Goal: Task Accomplishment & Management: Manage account settings

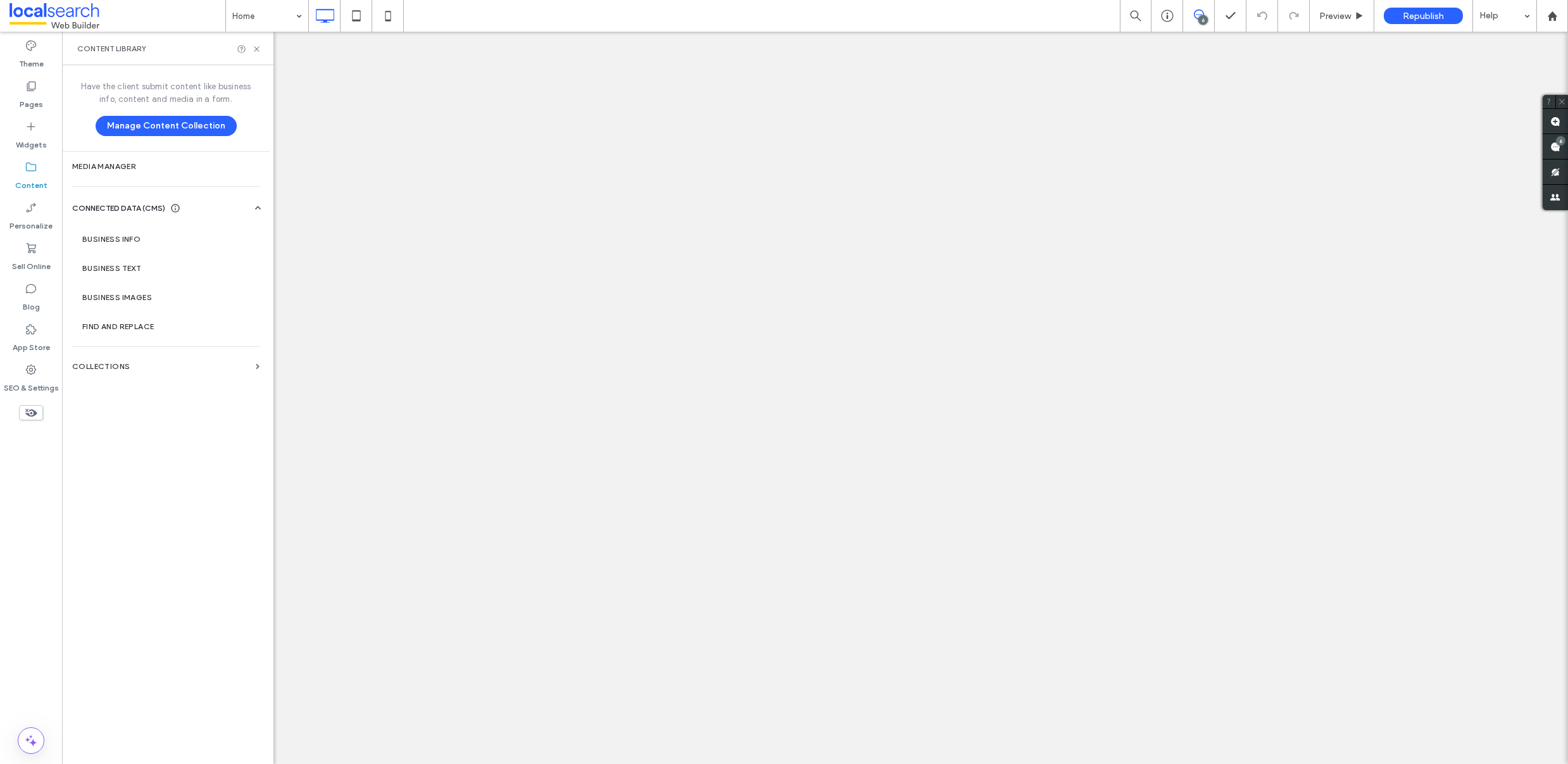
click at [122, 235] on label "Business Info" at bounding box center [168, 239] width 172 height 9
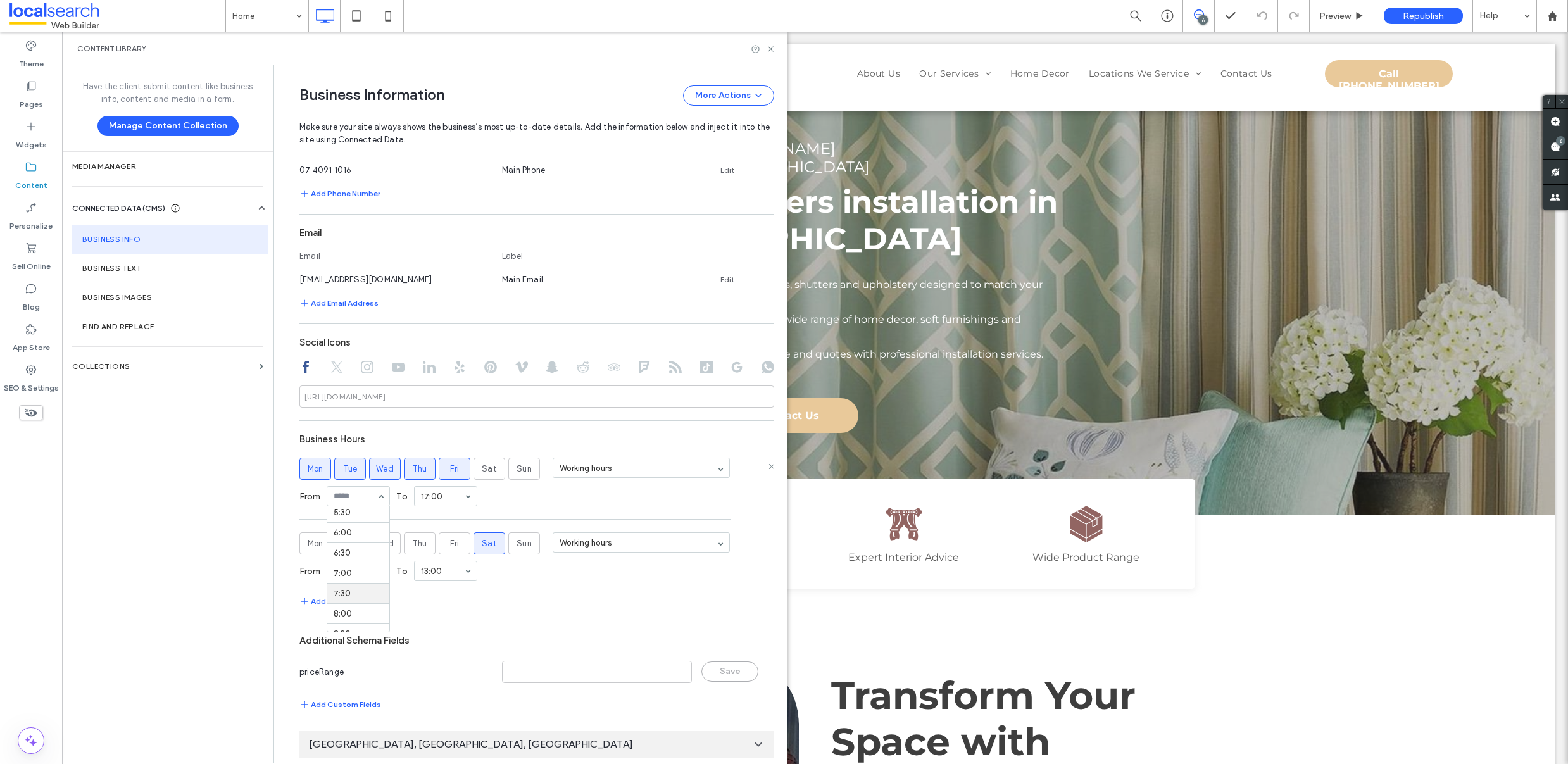
scroll to position [259, 0]
click at [346, 468] on span "Tue" at bounding box center [350, 469] width 14 height 13
click at [413, 470] on span "Thu" at bounding box center [420, 469] width 14 height 13
click at [333, 599] on button "Add Hours" at bounding box center [324, 601] width 49 height 15
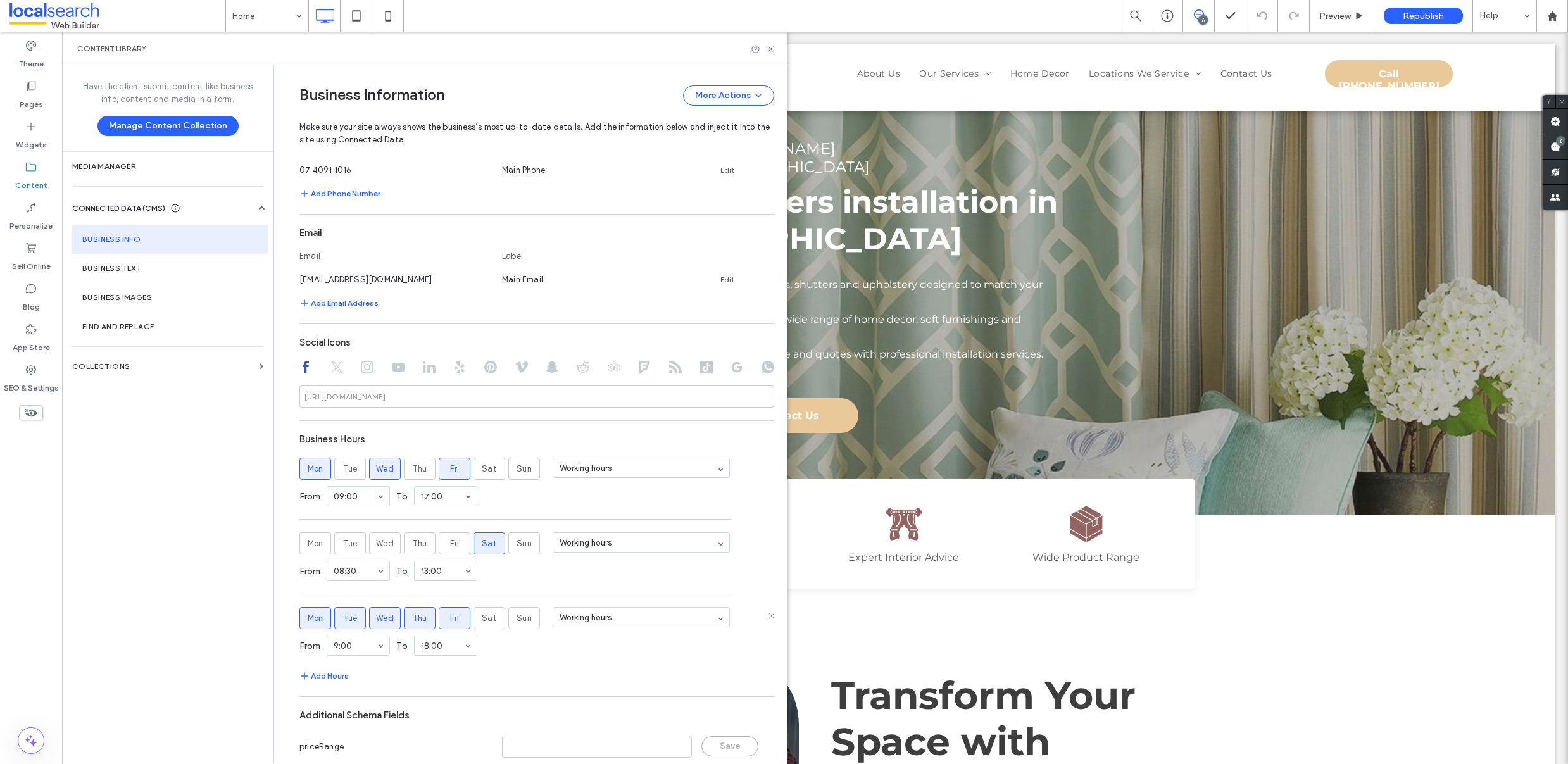
click at [308, 614] on span "Mon" at bounding box center [316, 619] width 16 height 13
click at [382, 616] on span "Wed" at bounding box center [385, 619] width 18 height 13
click at [459, 616] on label "Fri" at bounding box center [454, 619] width 31 height 22
click at [769, 541] on use at bounding box center [771, 541] width 5 height 5
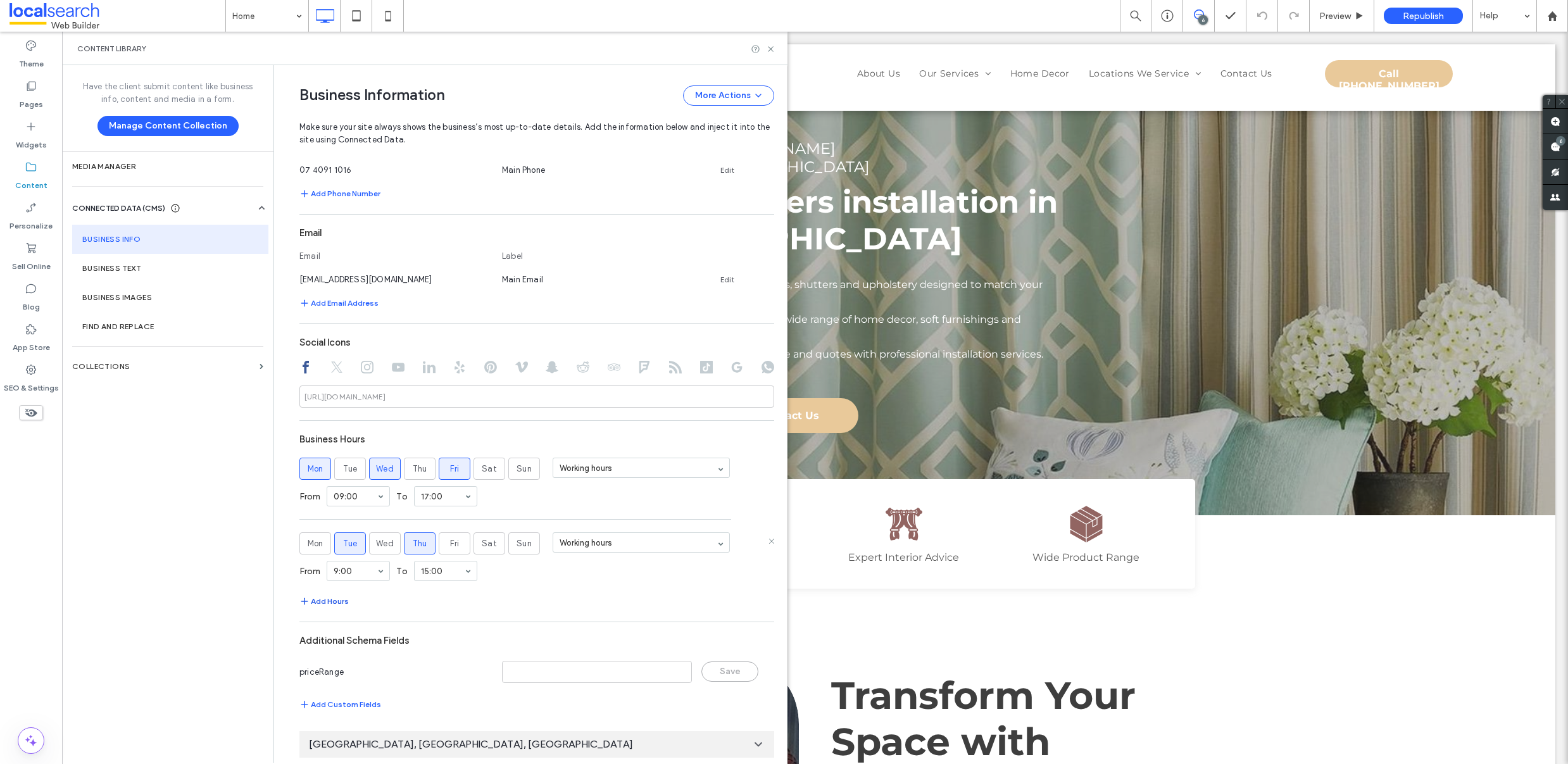
click at [333, 601] on button "Add Hours" at bounding box center [324, 601] width 49 height 15
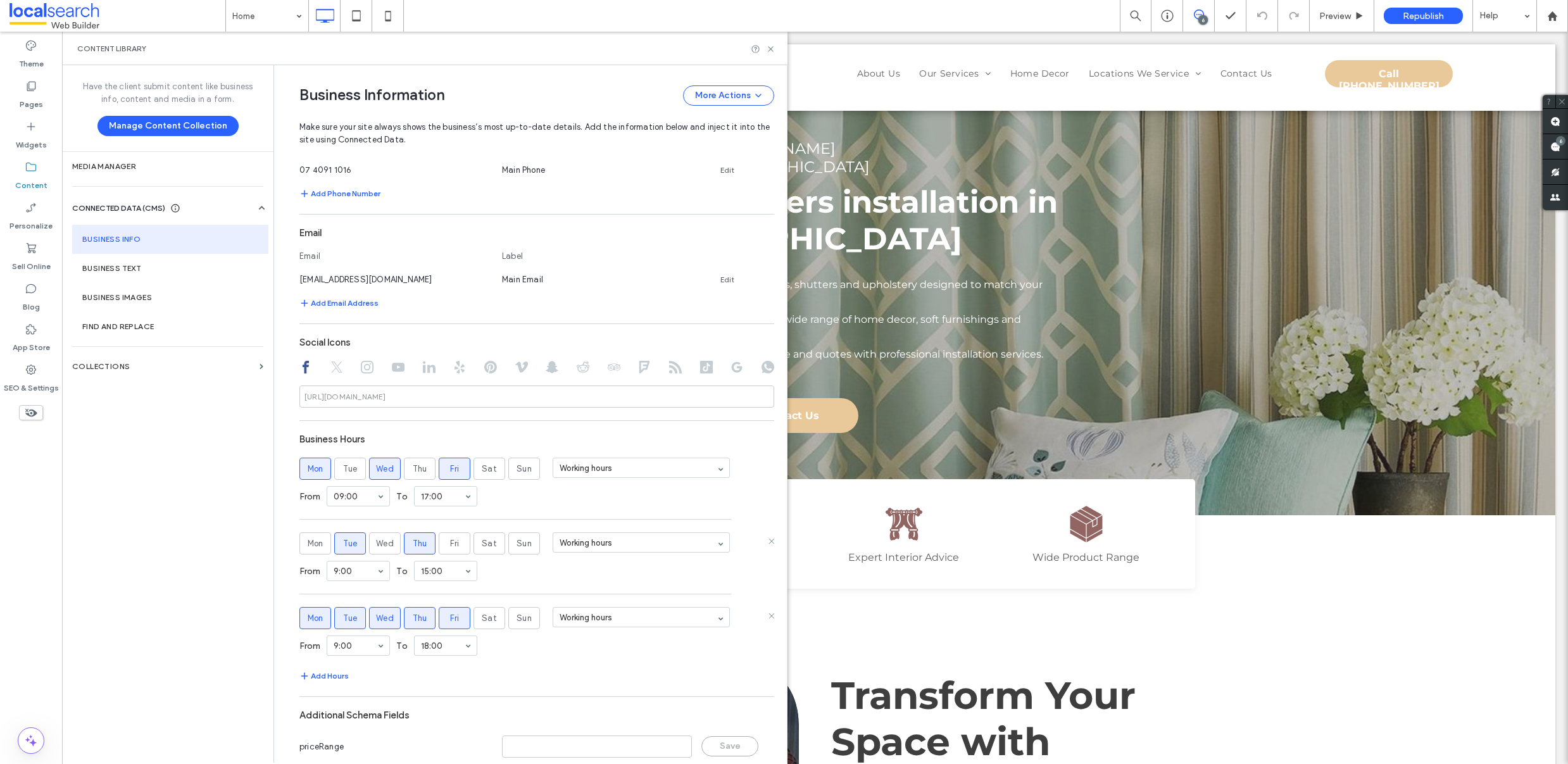
click at [308, 615] on span "Mon" at bounding box center [316, 619] width 16 height 13
click at [348, 619] on span "Tue" at bounding box center [350, 619] width 14 height 13
click at [376, 614] on span "Wed" at bounding box center [385, 619] width 18 height 13
click at [413, 615] on span "Thu" at bounding box center [420, 619] width 14 height 13
click at [439, 614] on label "Fri" at bounding box center [454, 619] width 31 height 22
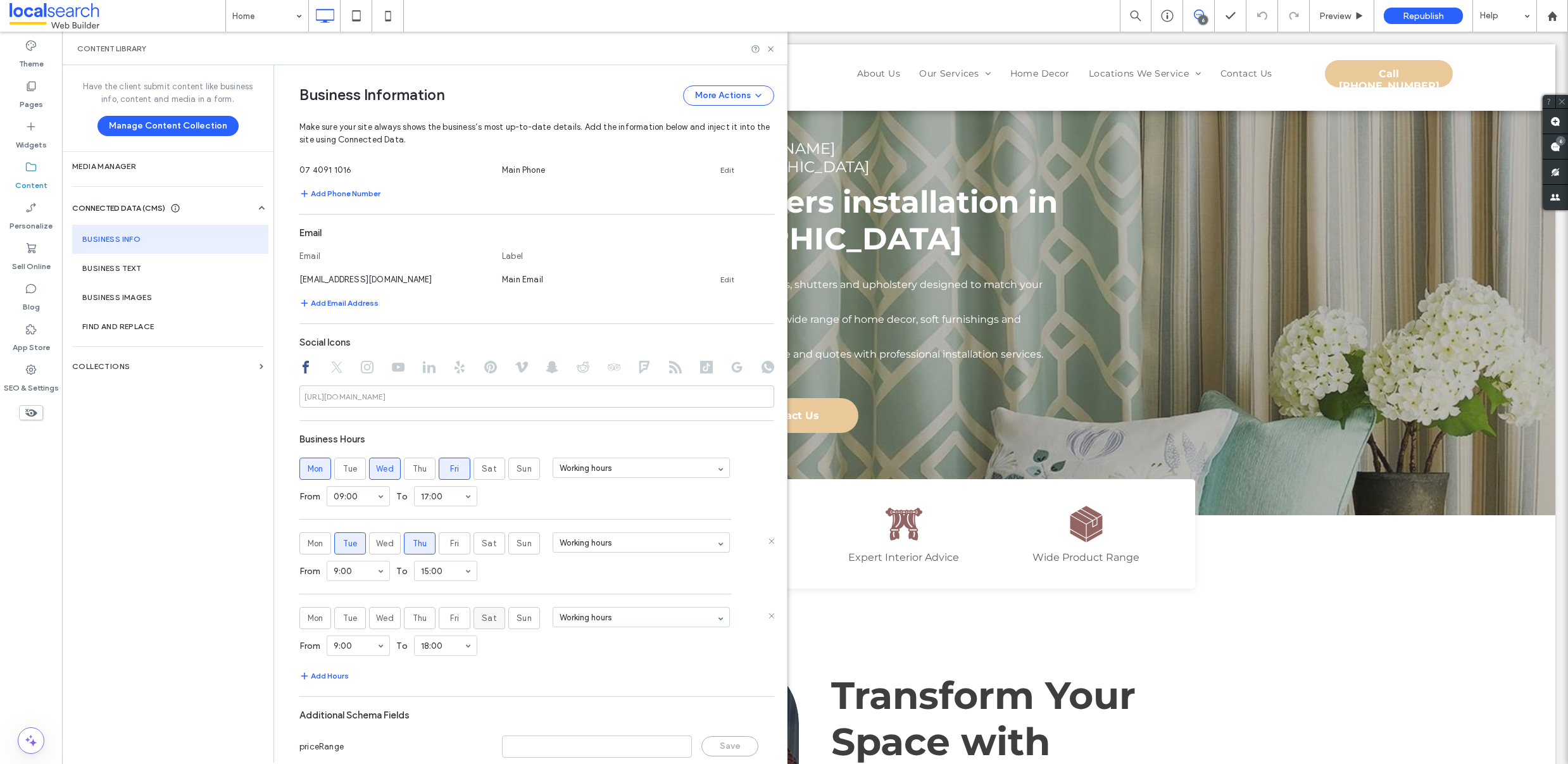
click at [482, 618] on span "Sat" at bounding box center [489, 619] width 15 height 13
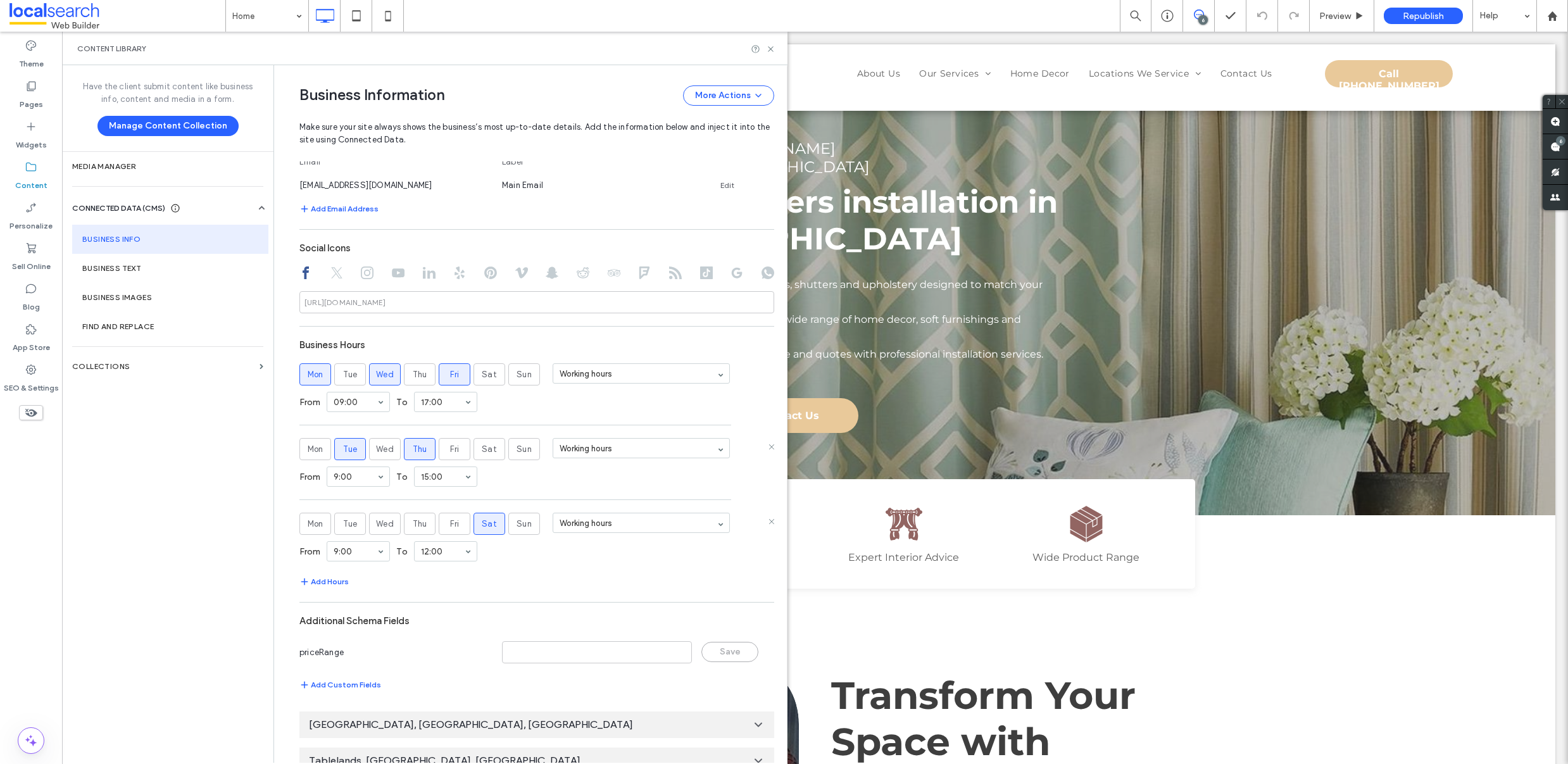
scroll to position [527, 0]
drag, startPoint x: 773, startPoint y: 47, endPoint x: 843, endPoint y: 204, distance: 171.9
click at [773, 47] on icon at bounding box center [770, 49] width 10 height 10
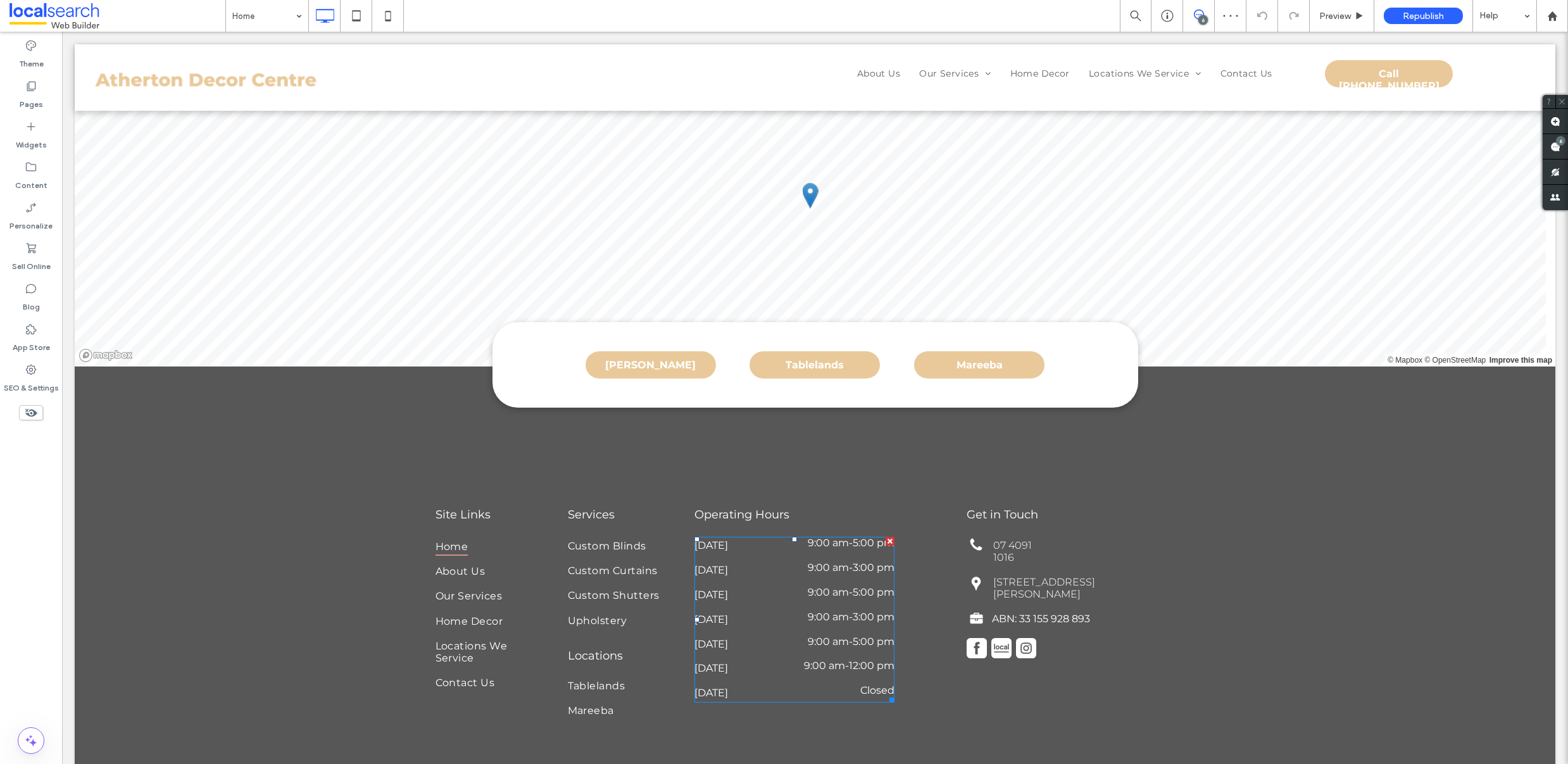
scroll to position [0, 0]
click at [1427, 18] on span "Republish" at bounding box center [1423, 15] width 41 height 10
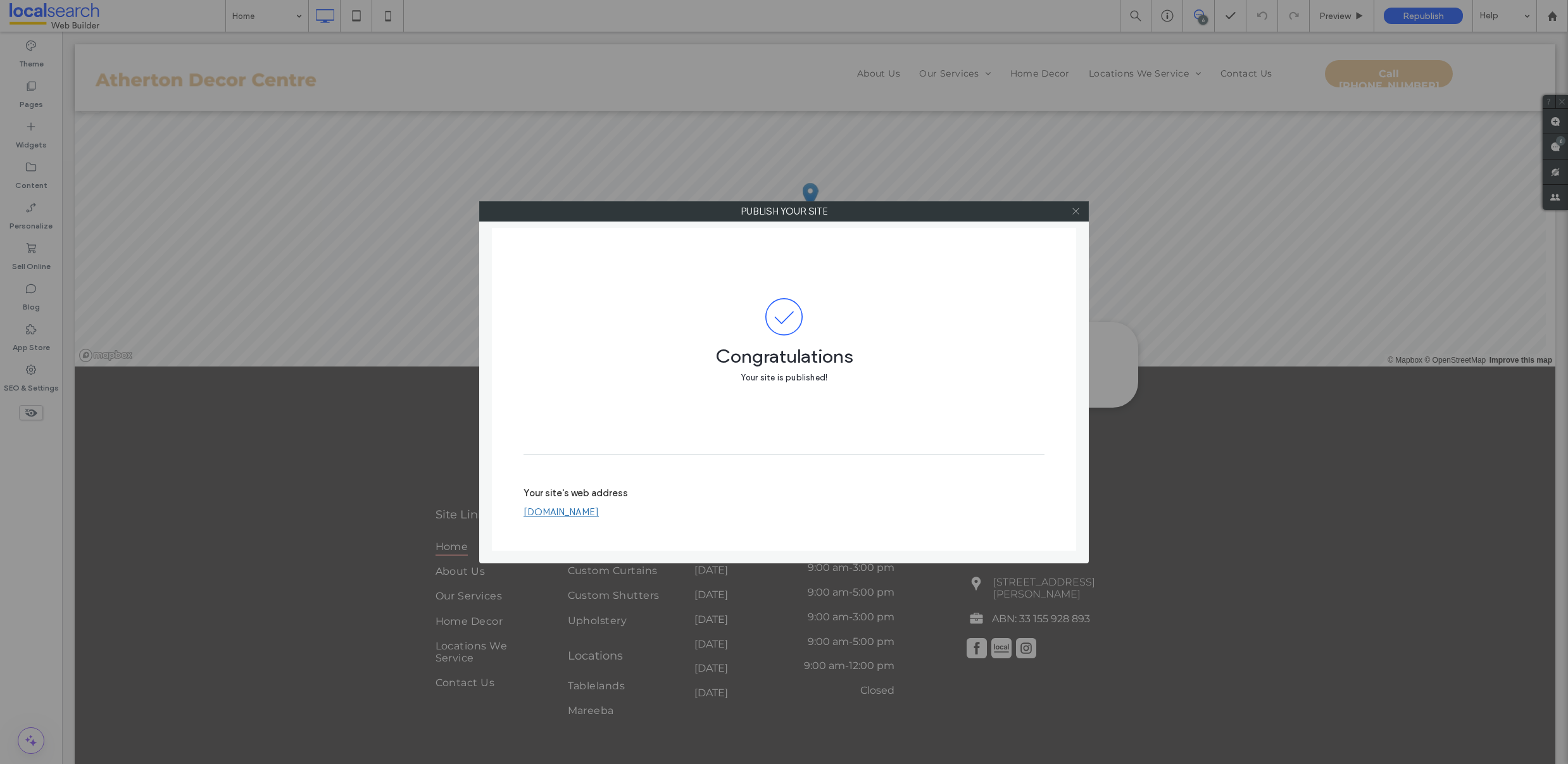
click at [1072, 214] on icon at bounding box center [1076, 211] width 10 height 10
